Goal: Information Seeking & Learning: Learn about a topic

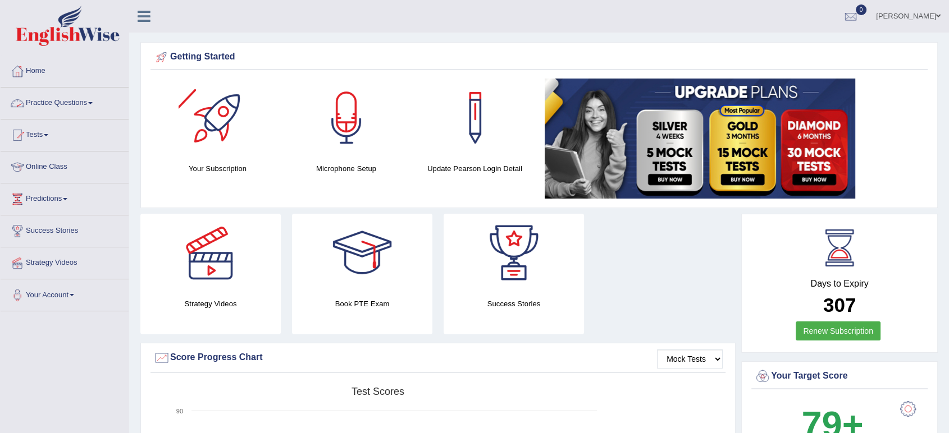
click at [88, 104] on link "Practice Questions" at bounding box center [65, 102] width 128 height 28
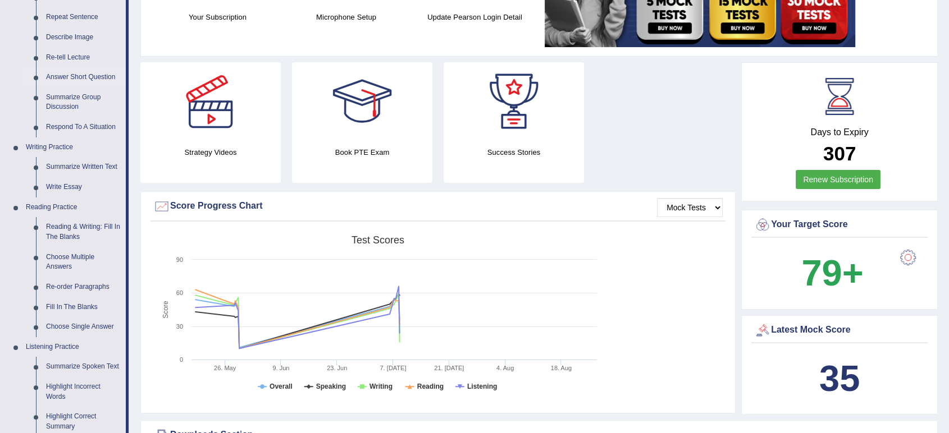
scroll to position [161, 0]
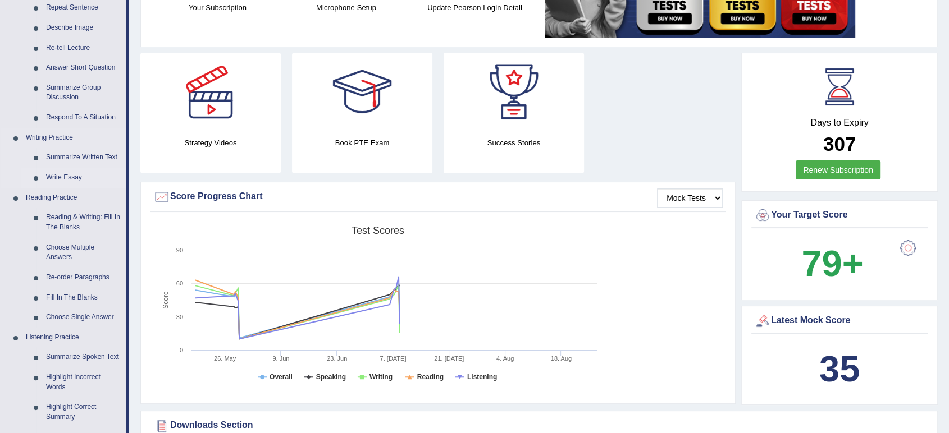
click at [74, 184] on link "Write Essay" at bounding box center [83, 178] width 85 height 20
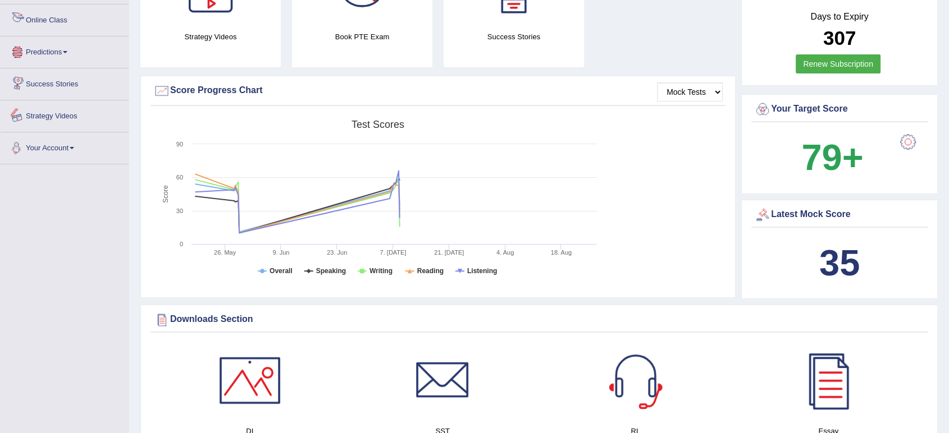
scroll to position [759, 0]
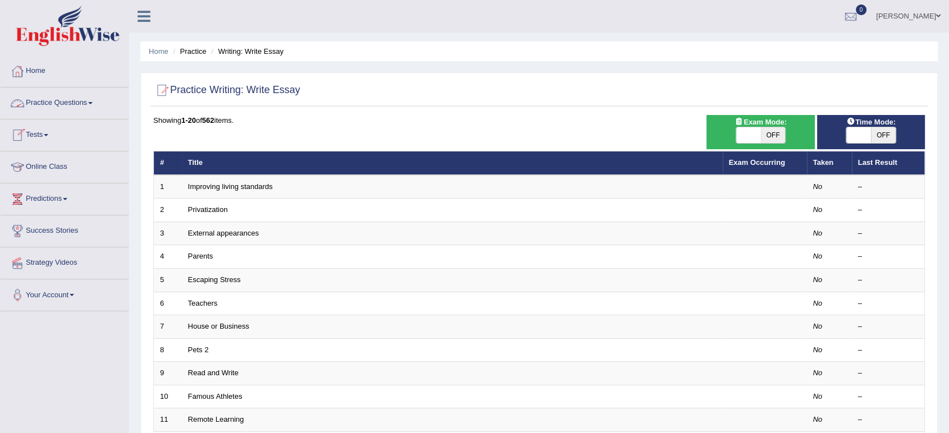
click at [80, 102] on link "Practice Questions" at bounding box center [65, 102] width 128 height 28
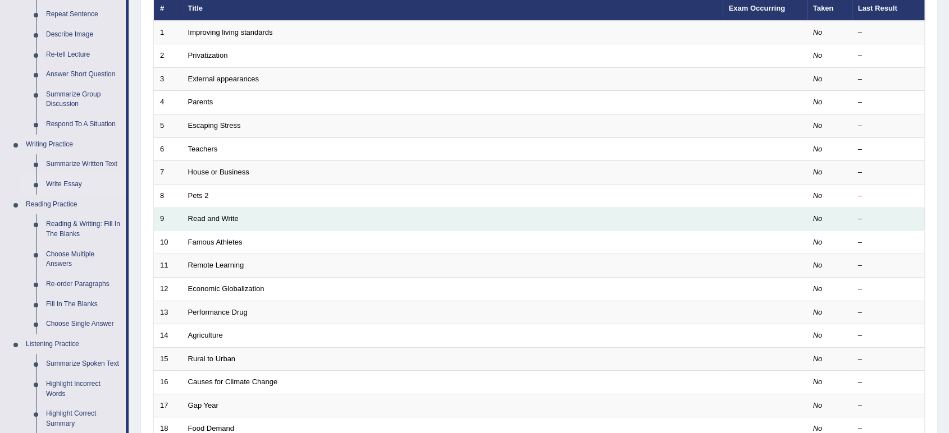
scroll to position [154, 0]
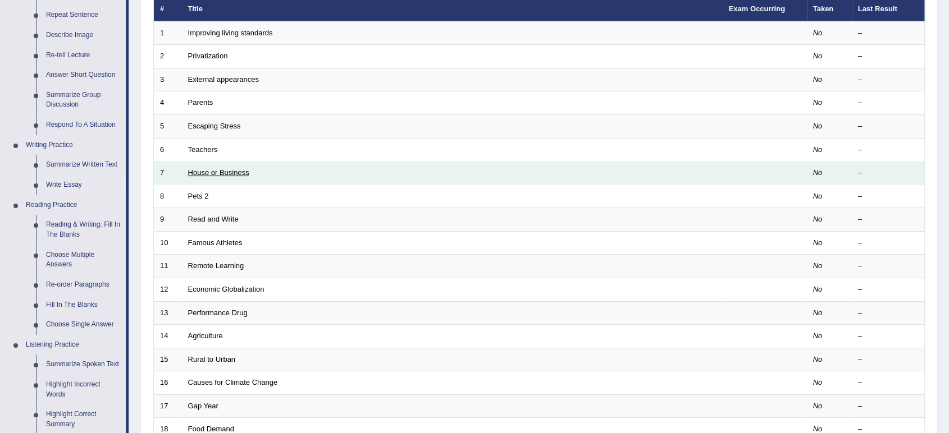
click at [230, 173] on link "House or Business" at bounding box center [218, 172] width 61 height 8
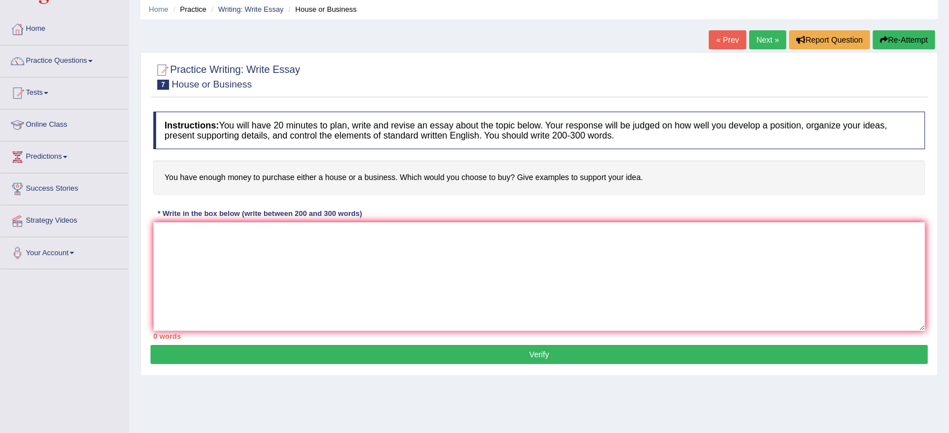
scroll to position [43, 0]
click at [323, 237] on textarea at bounding box center [538, 276] width 771 height 109
